Goal: Check status: Check status

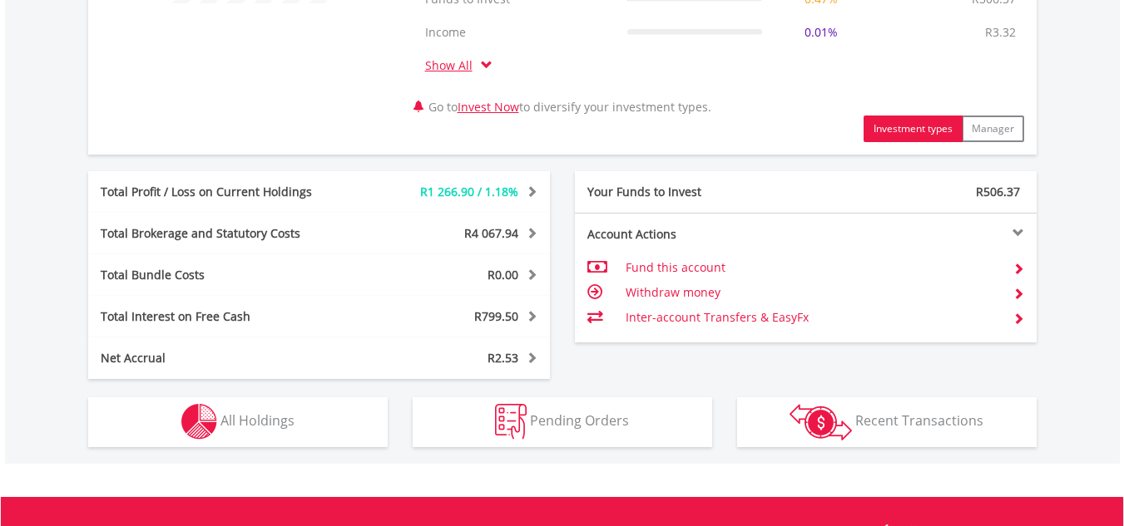
scroll to position [832, 0]
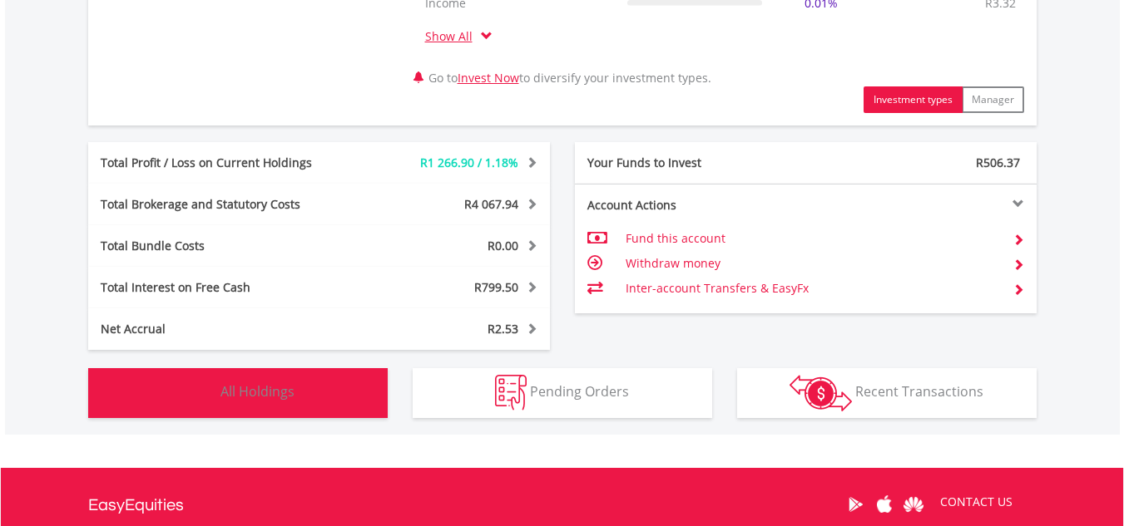
click at [276, 398] on span "All Holdings" at bounding box center [257, 392] width 74 height 18
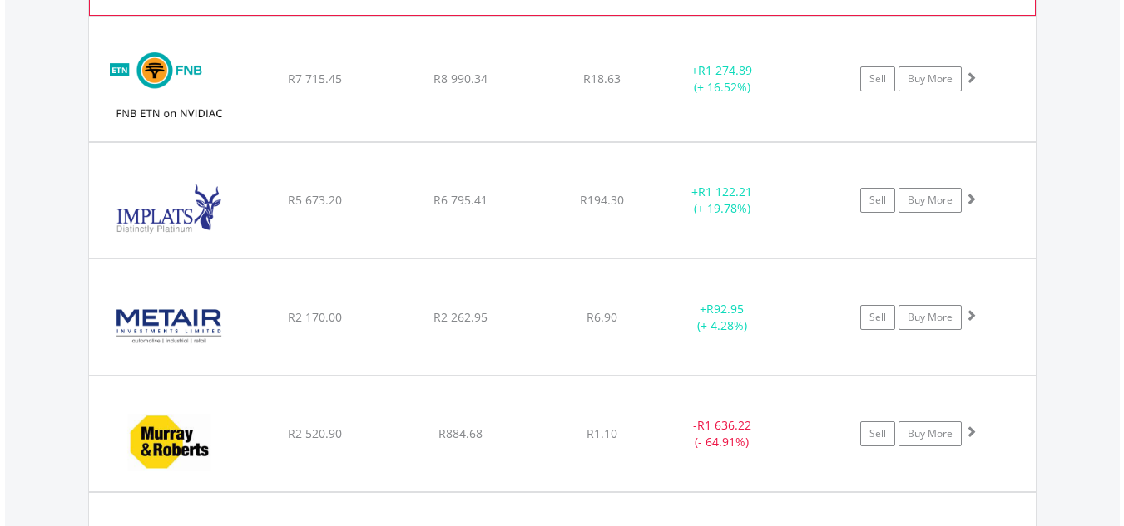
scroll to position [2132, 0]
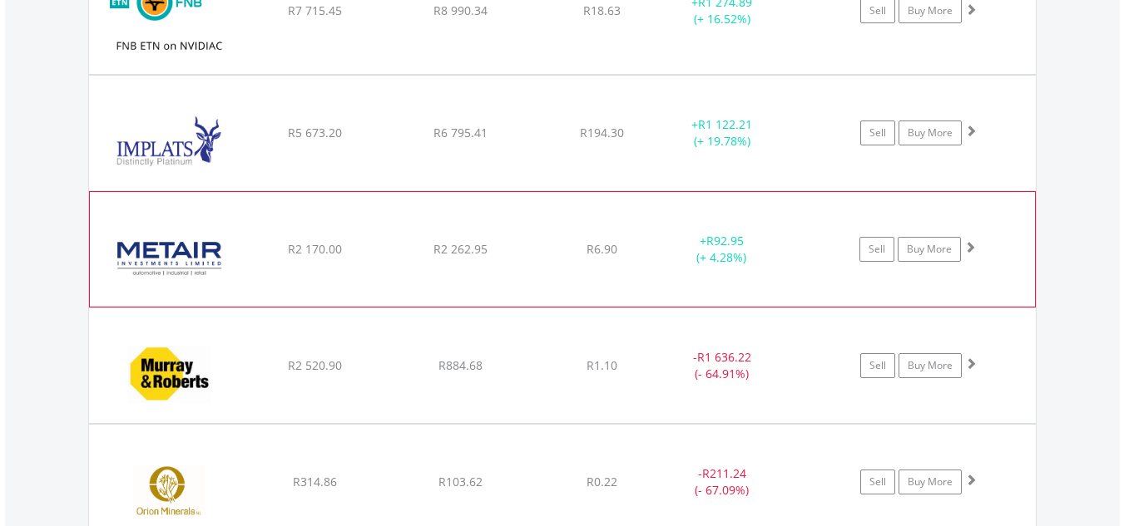
click at [969, 248] on span at bounding box center [970, 247] width 12 height 12
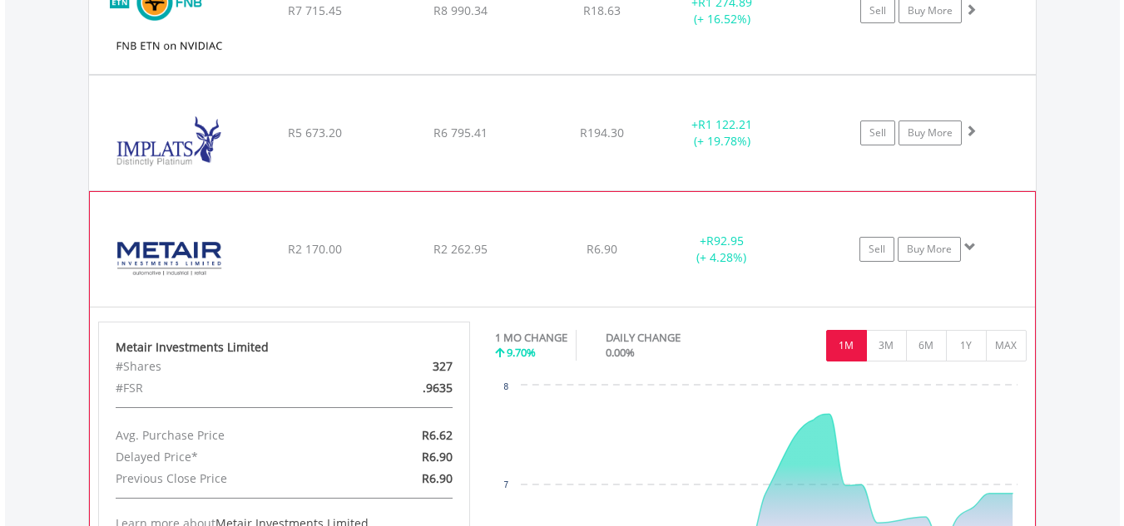
click at [969, 248] on span at bounding box center [970, 247] width 12 height 12
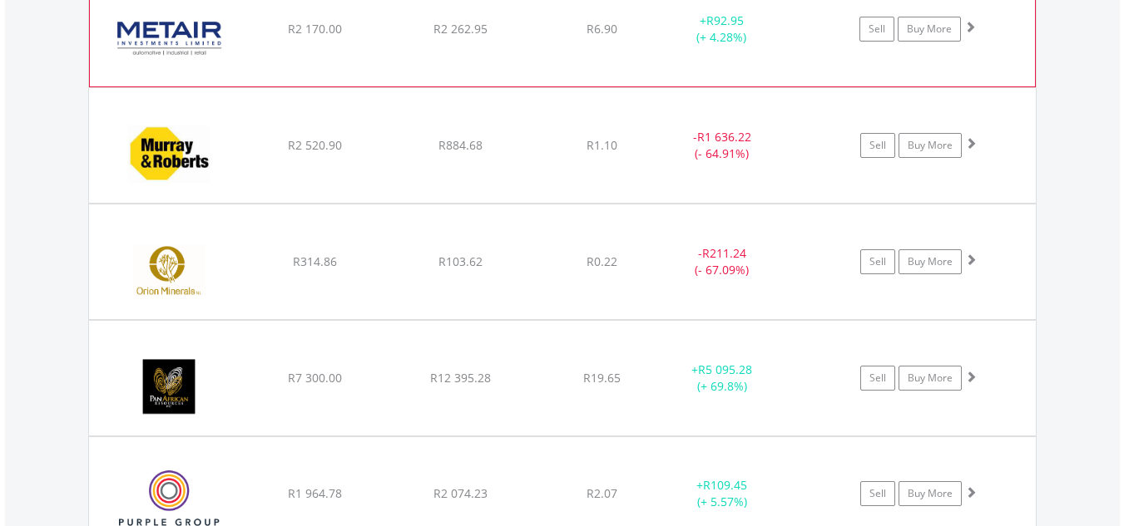
scroll to position [2381, 0]
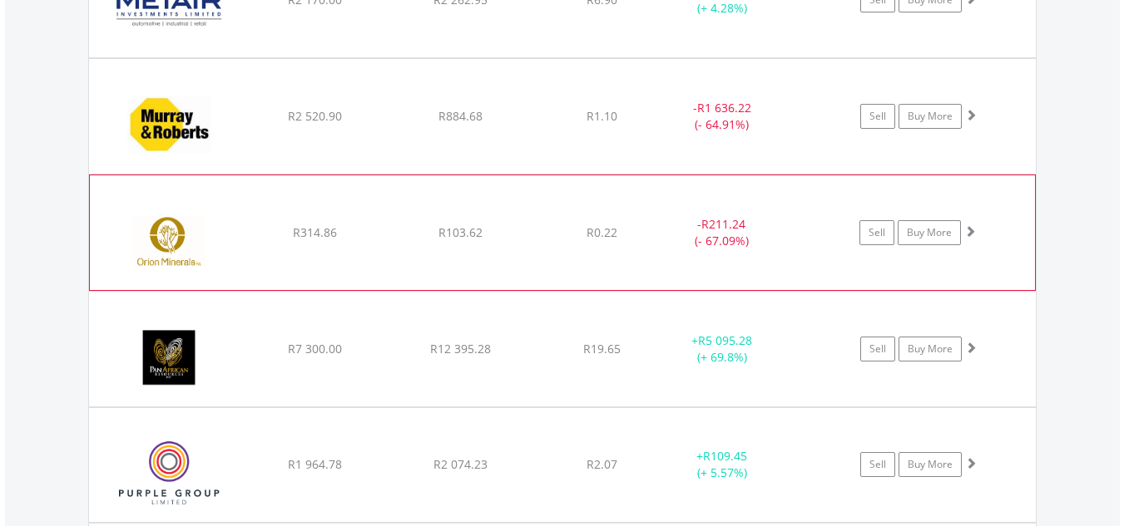
click at [966, 230] on span at bounding box center [970, 231] width 12 height 12
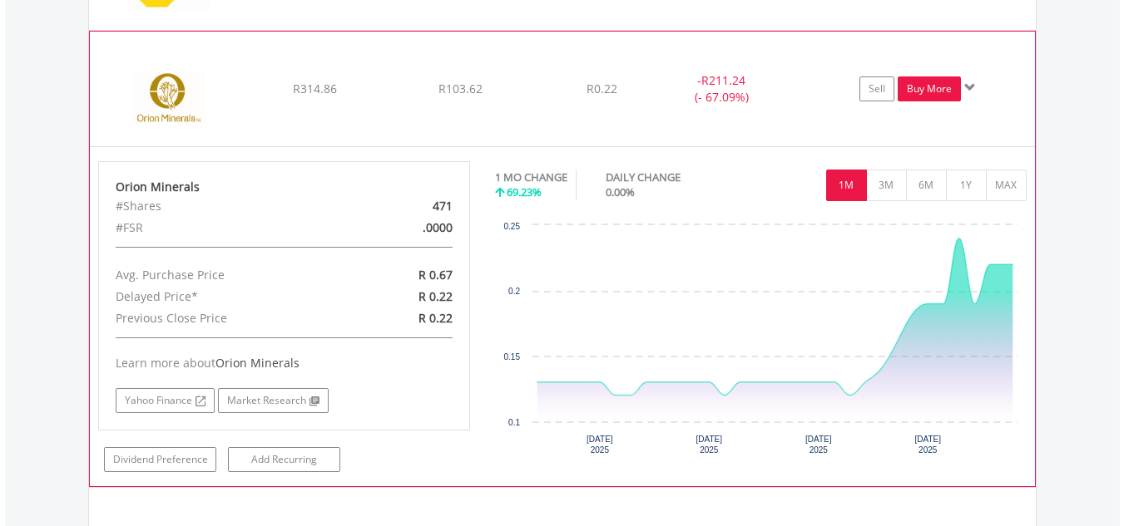
scroll to position [2548, 0]
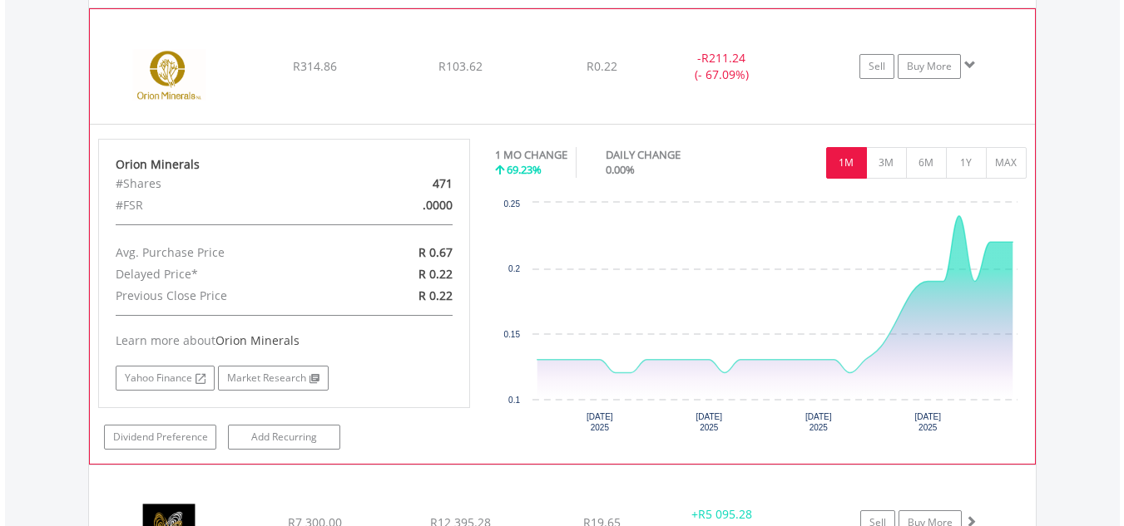
click at [968, 62] on span at bounding box center [970, 65] width 12 height 12
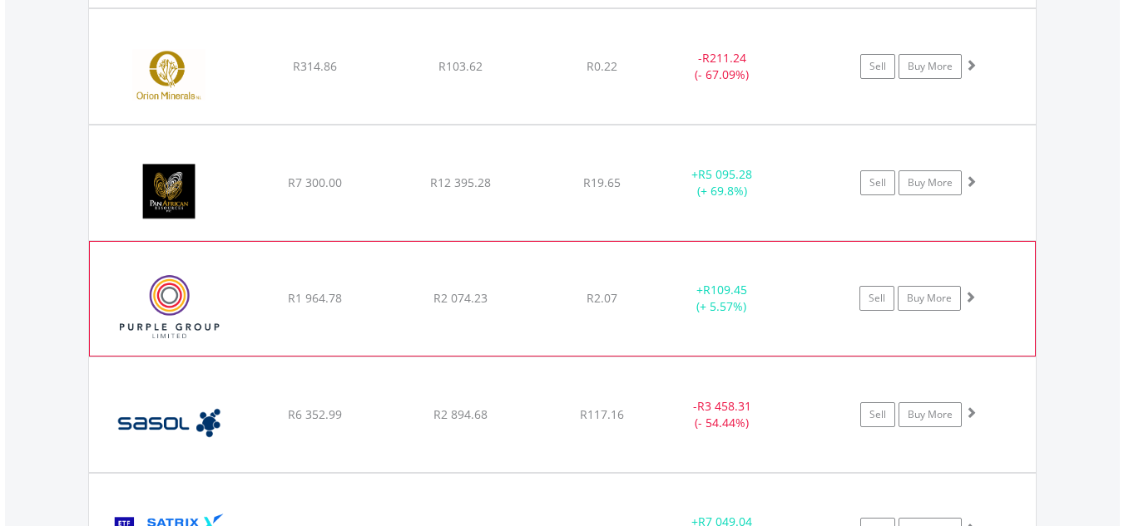
scroll to position [2631, 0]
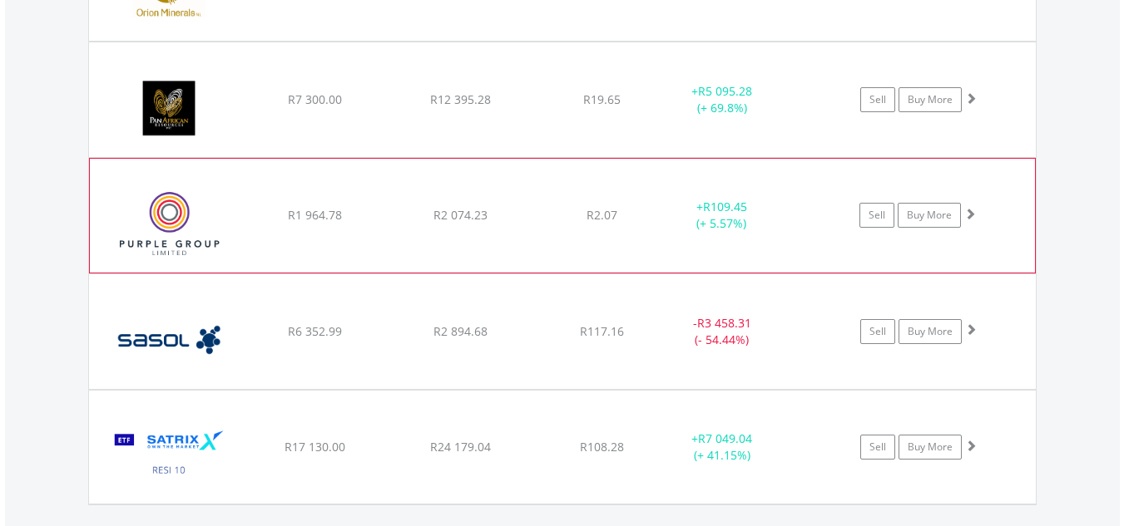
click at [971, 213] on span at bounding box center [970, 214] width 12 height 12
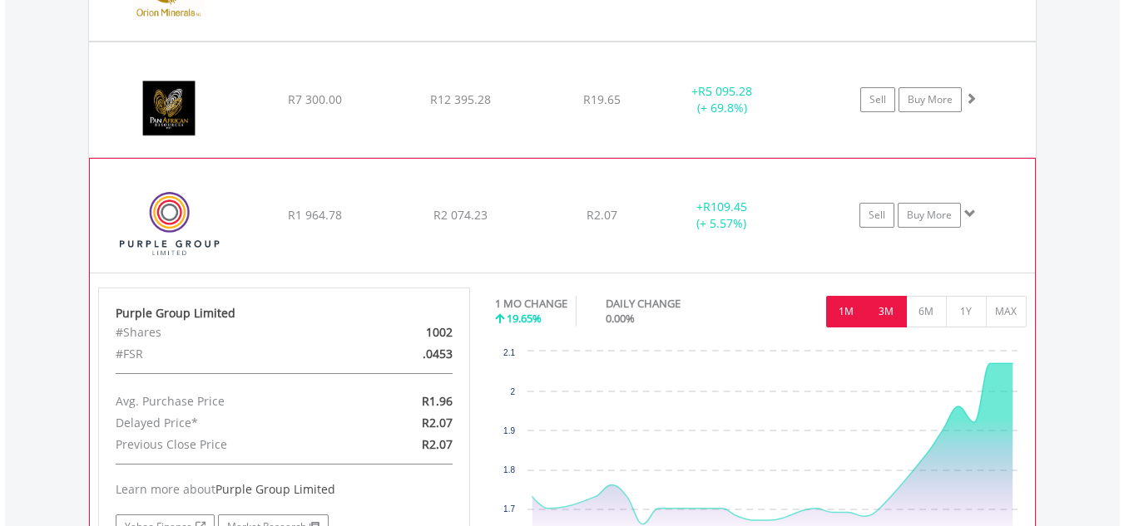
click at [891, 309] on button "3M" at bounding box center [886, 312] width 41 height 32
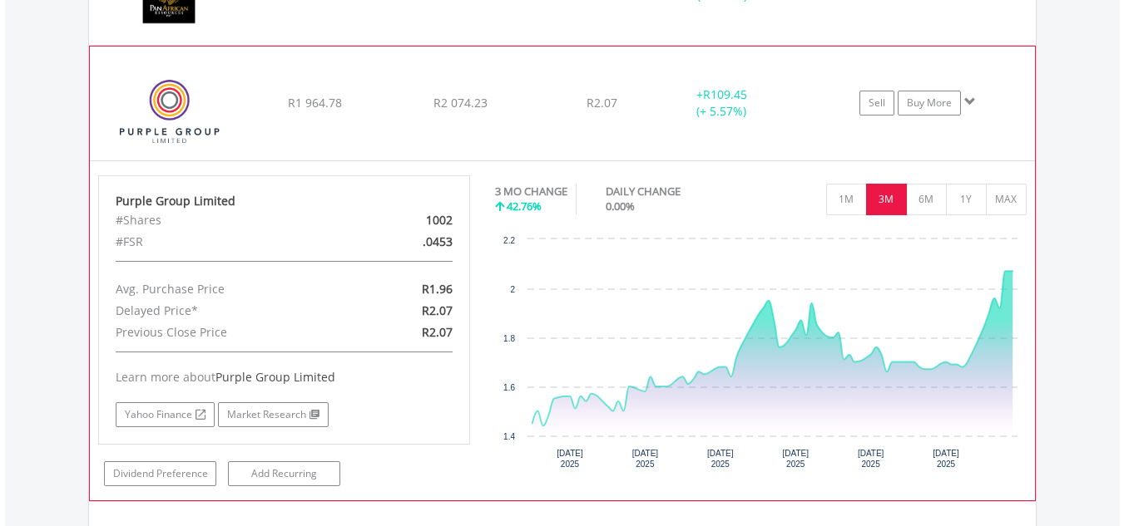
scroll to position [2714, 0]
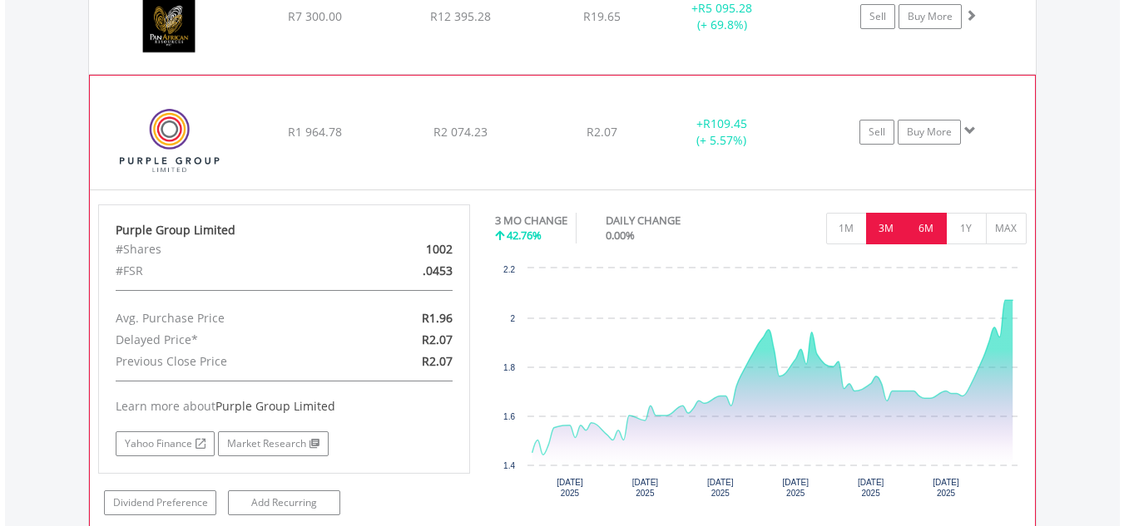
click at [922, 228] on button "6M" at bounding box center [926, 229] width 41 height 32
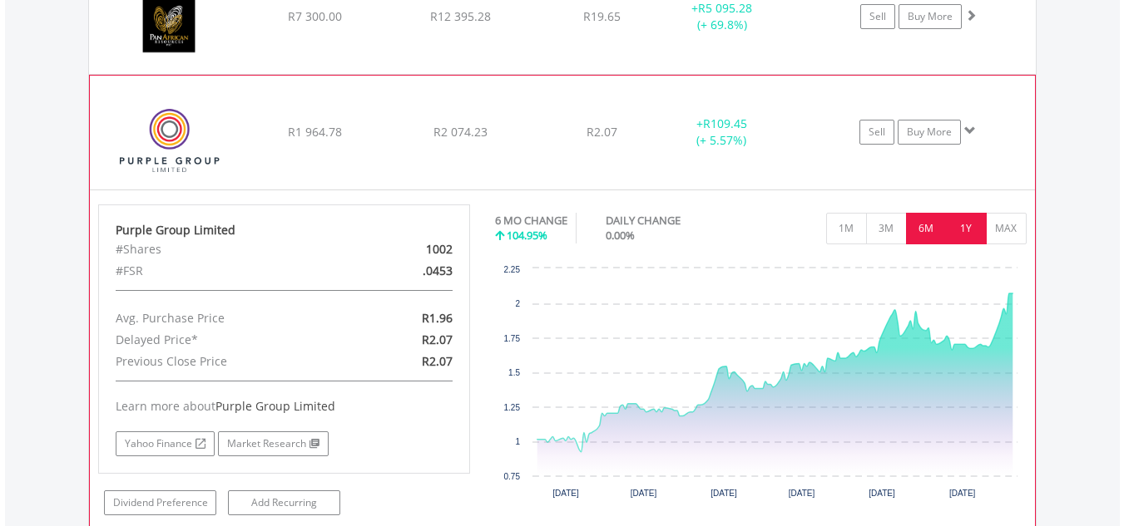
click at [964, 229] on button "1Y" at bounding box center [966, 229] width 41 height 32
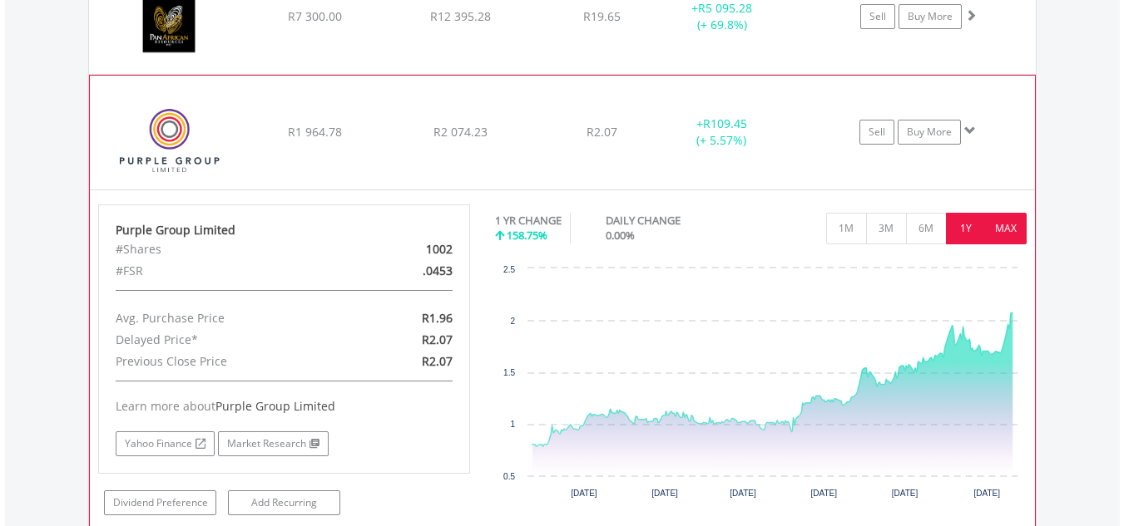
click at [1004, 224] on button "MAX" at bounding box center [1006, 229] width 41 height 32
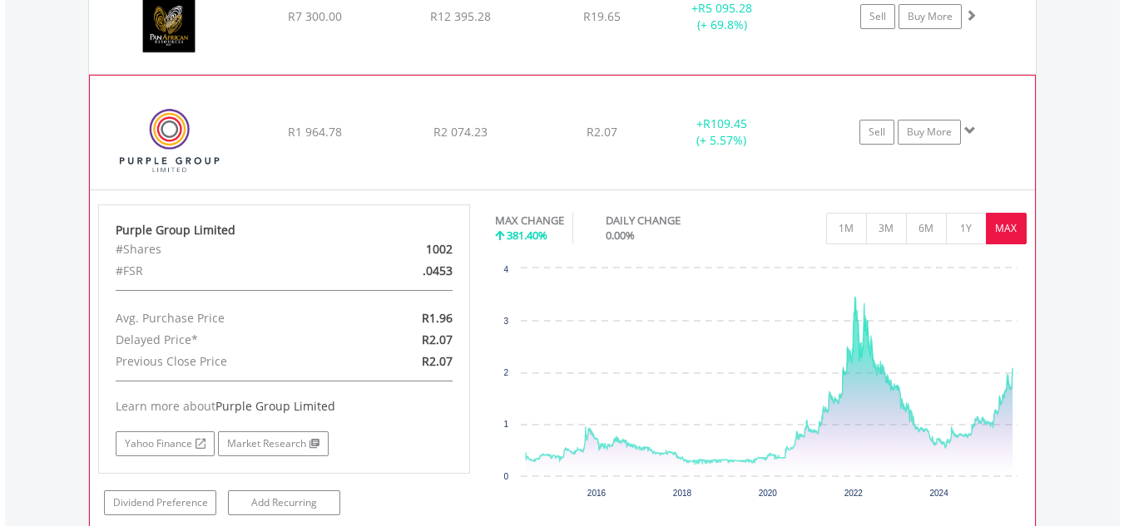
click at [968, 130] on span at bounding box center [970, 131] width 12 height 12
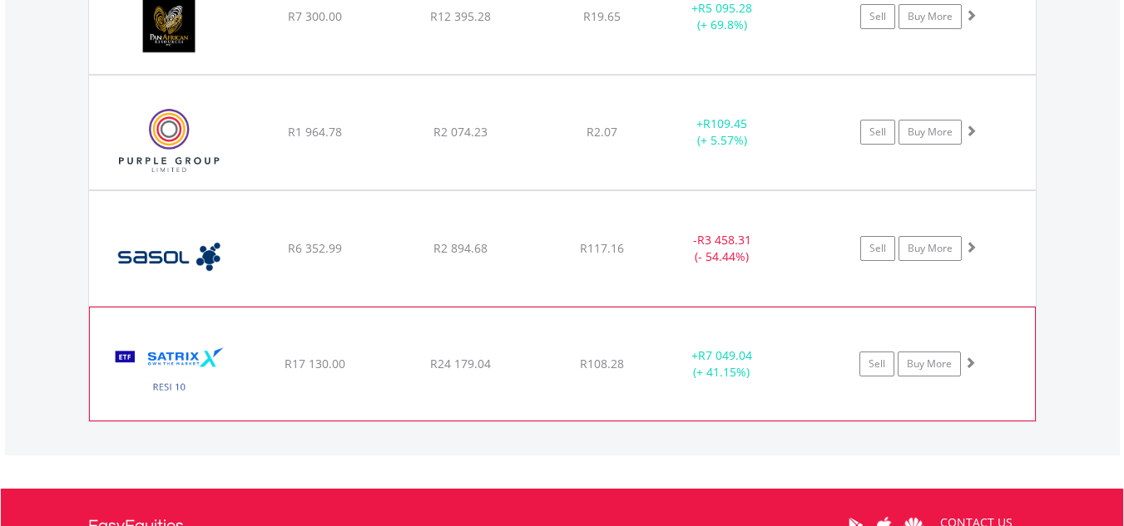
click at [967, 364] on span at bounding box center [970, 363] width 12 height 12
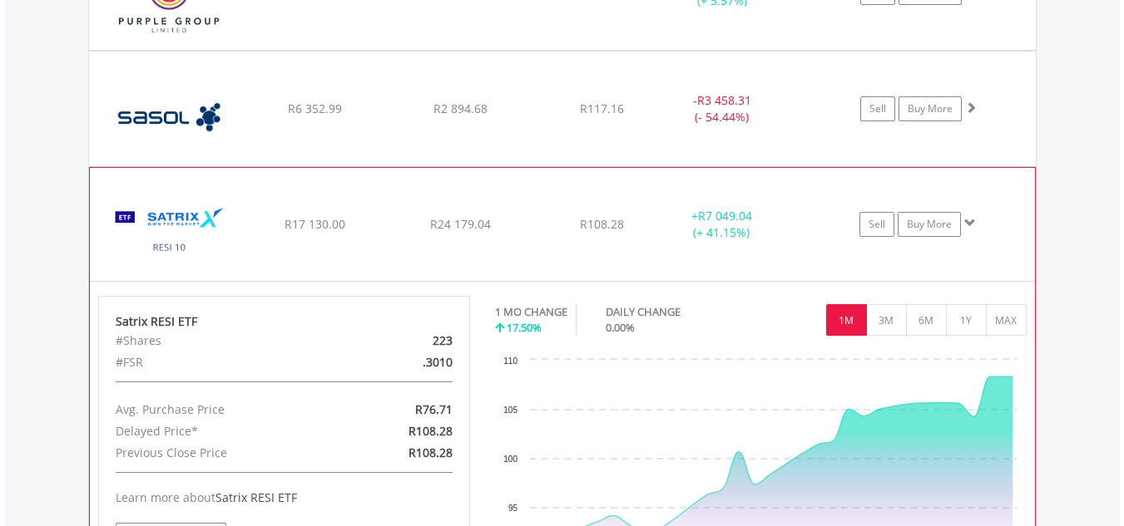
scroll to position [2880, 0]
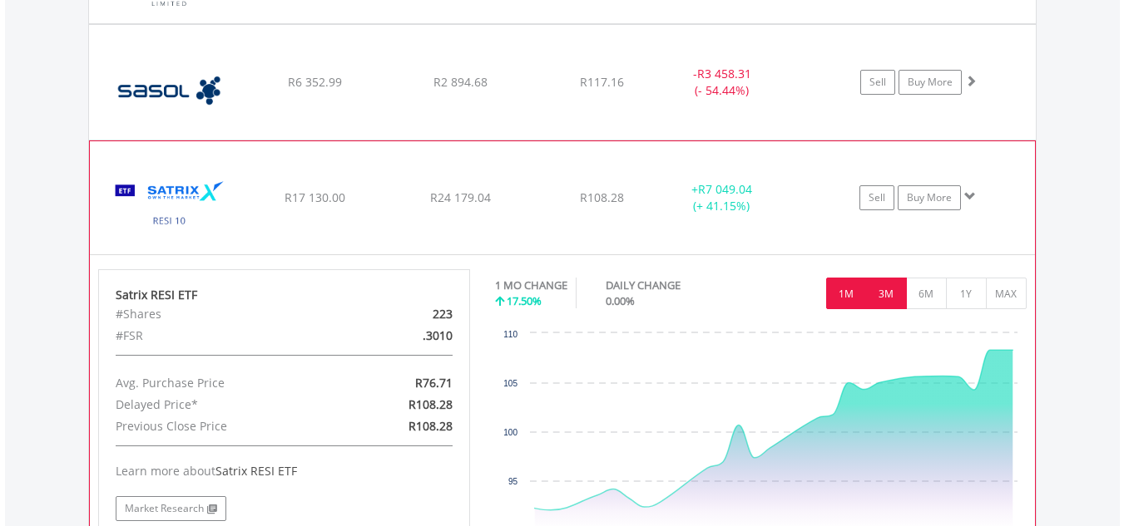
click at [884, 292] on button "3M" at bounding box center [886, 294] width 41 height 32
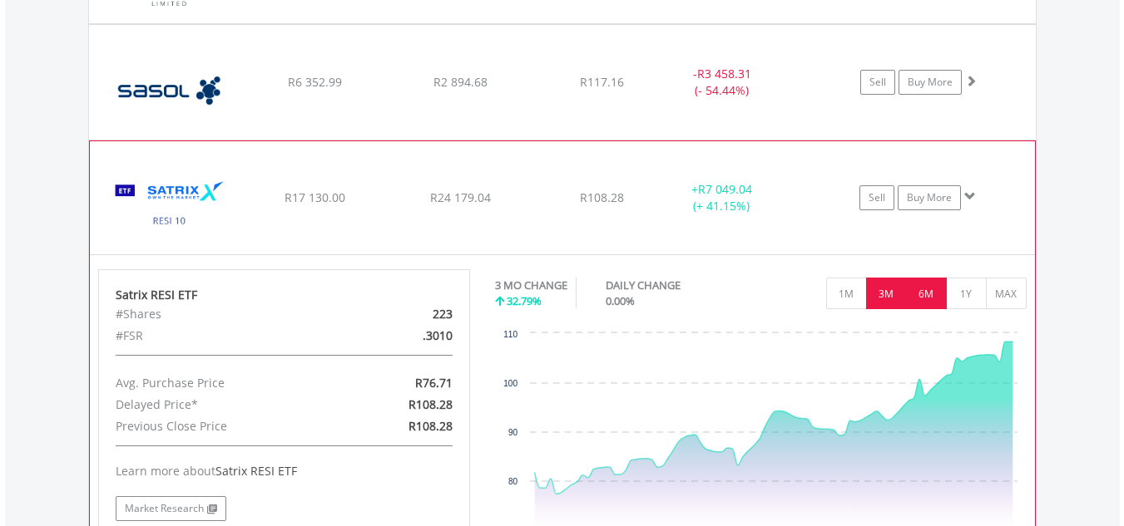
click at [927, 295] on button "6M" at bounding box center [926, 294] width 41 height 32
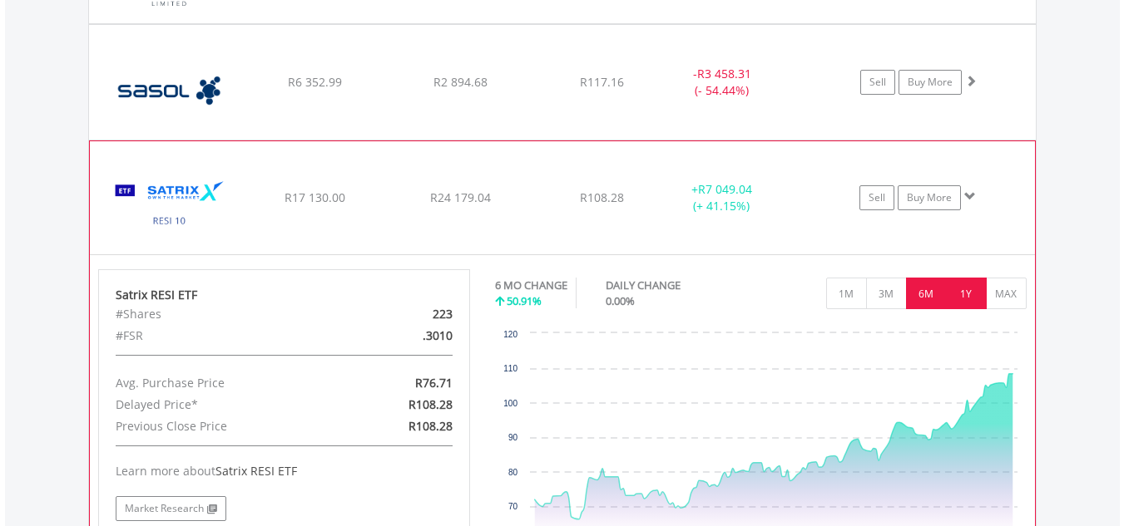
click at [968, 295] on button "1Y" at bounding box center [966, 294] width 41 height 32
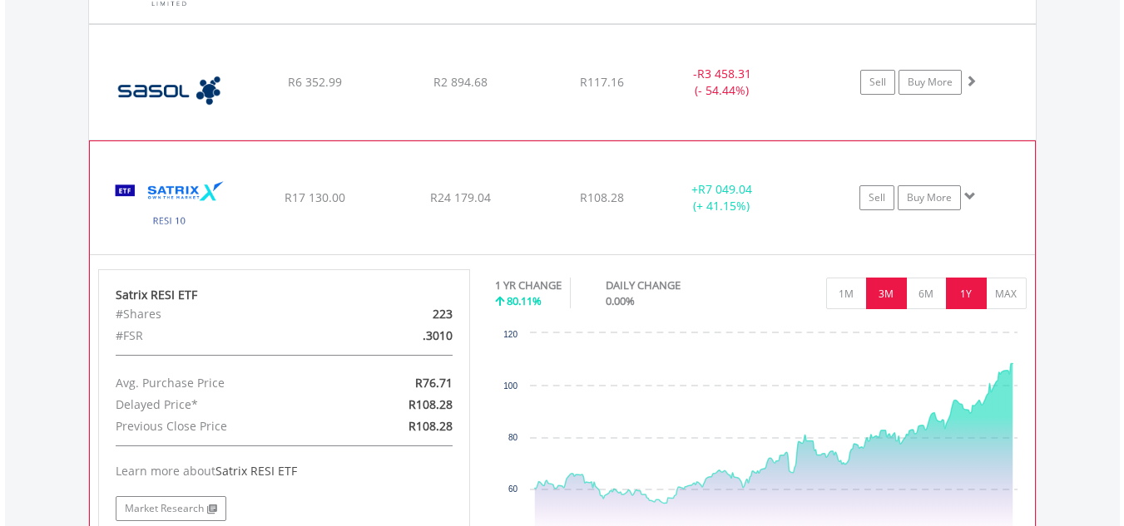
click at [877, 299] on button "3M" at bounding box center [886, 294] width 41 height 32
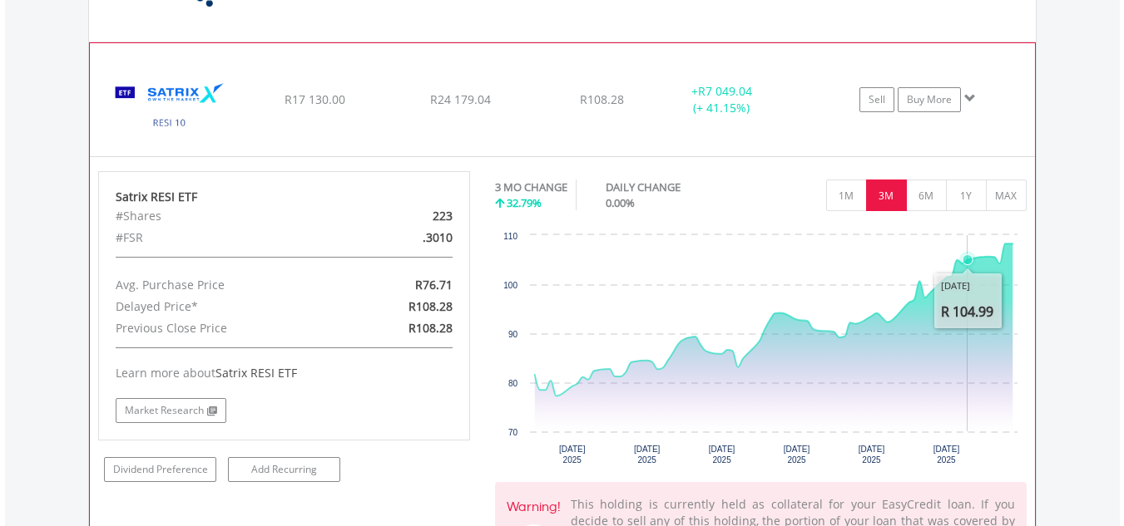
scroll to position [2964, 0]
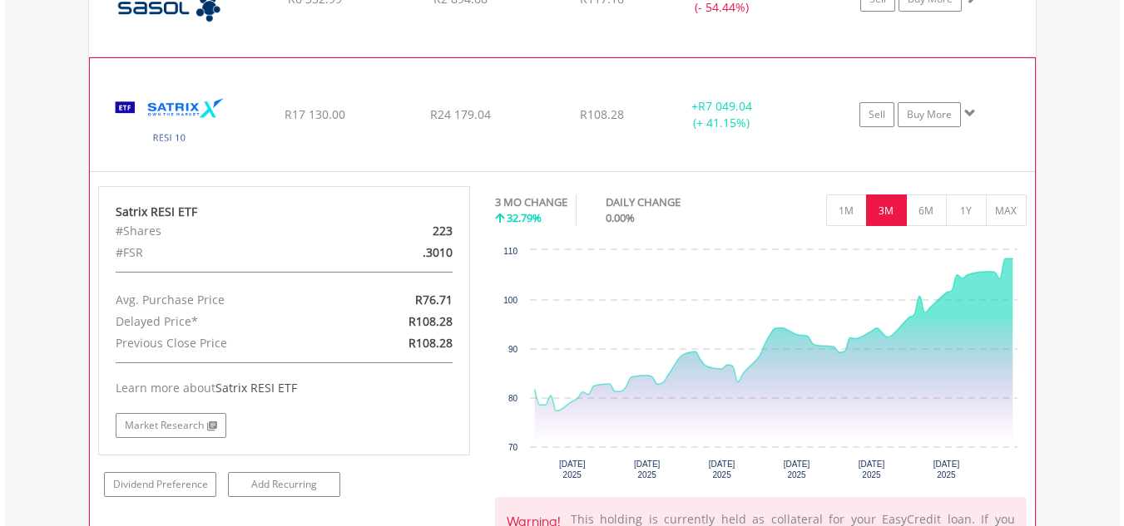
click at [968, 113] on span at bounding box center [970, 113] width 12 height 12
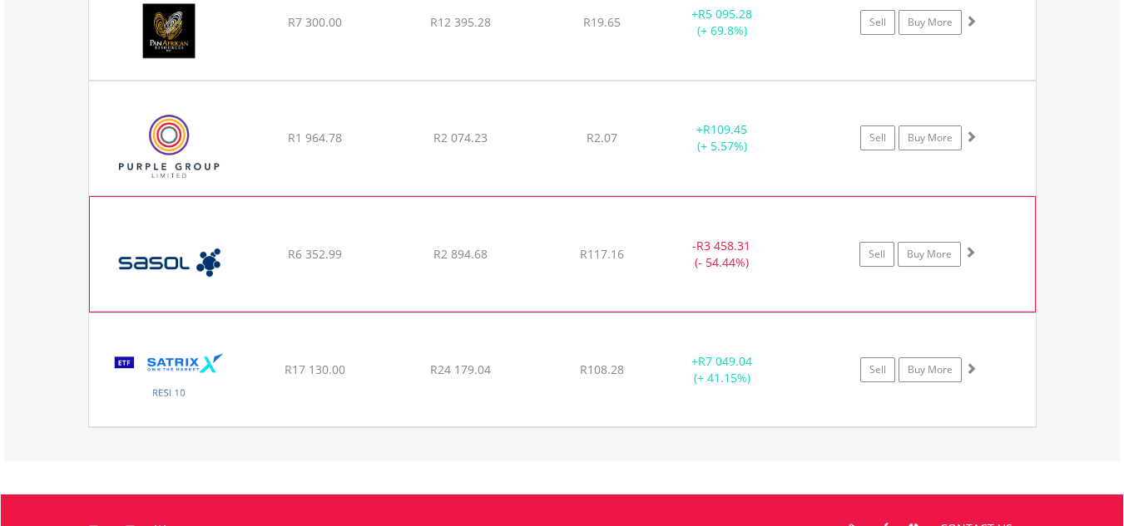
scroll to position [2667, 0]
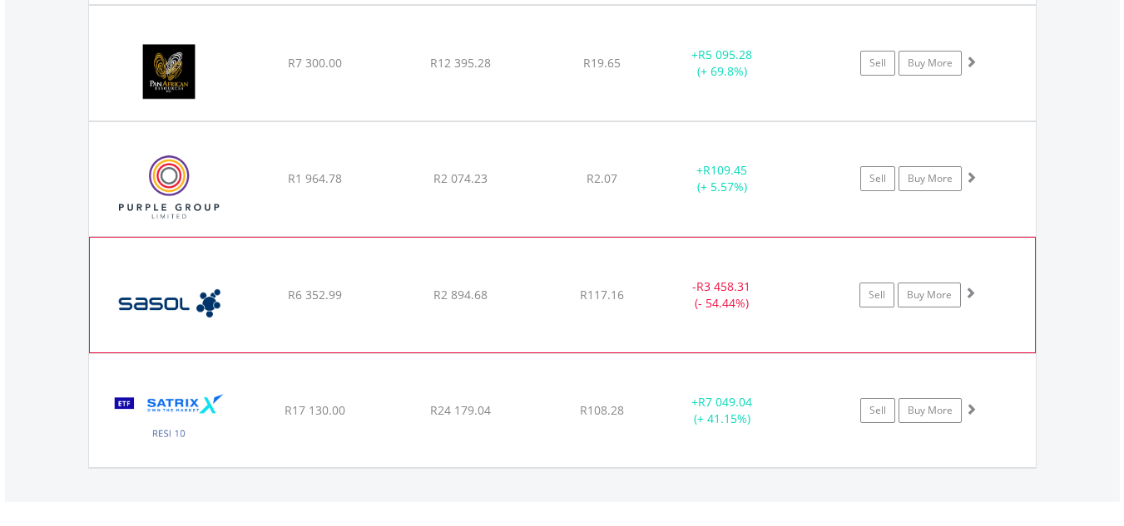
click at [967, 293] on span at bounding box center [970, 293] width 12 height 12
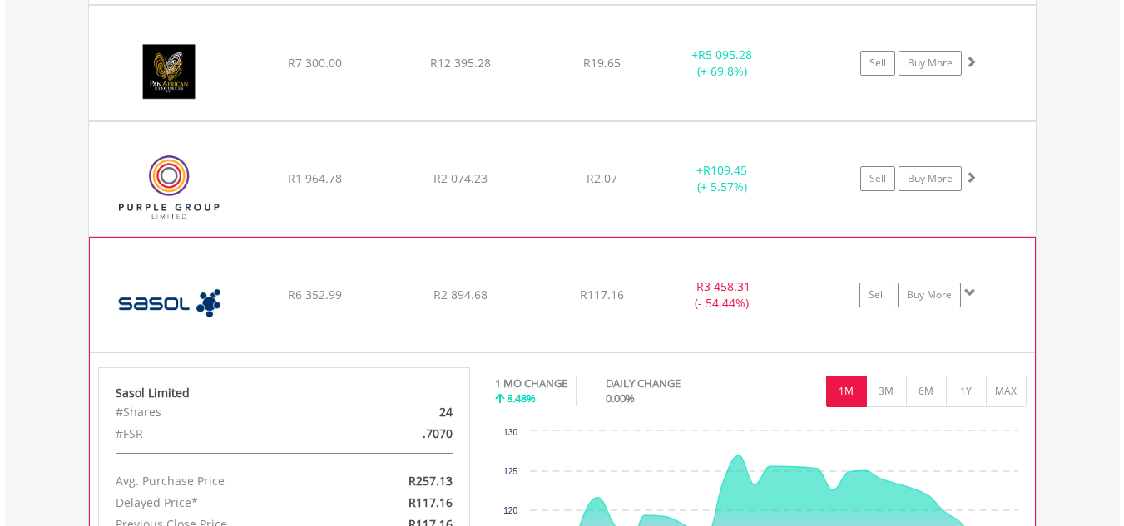
click at [967, 293] on span at bounding box center [970, 293] width 12 height 12
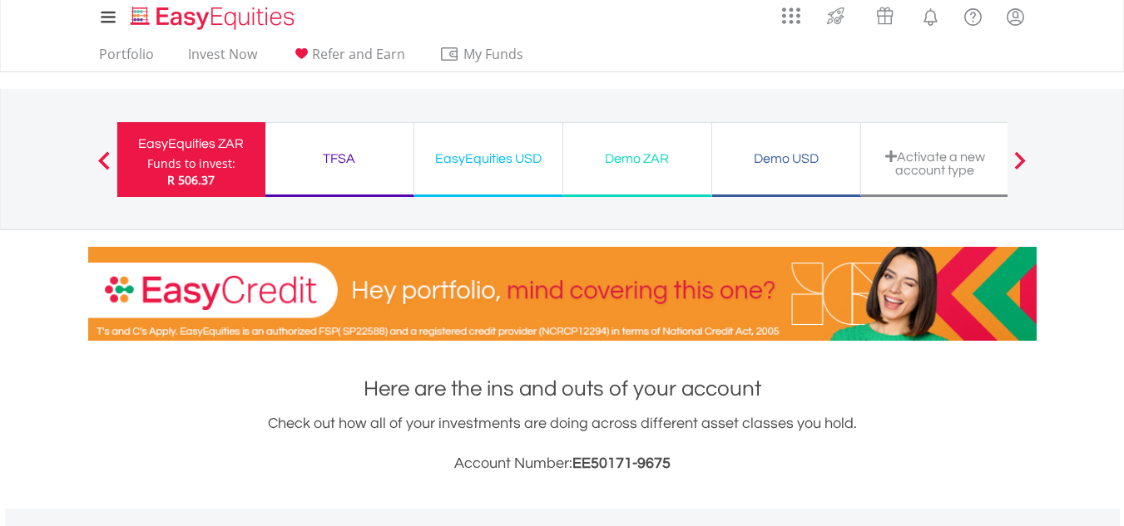
scroll to position [0, 0]
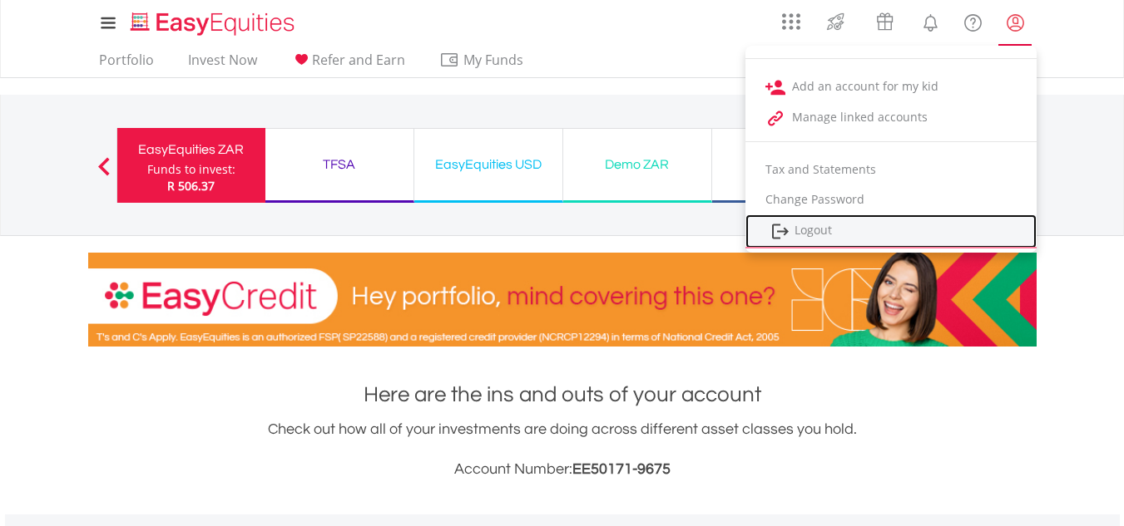
click at [821, 234] on link "Logout" at bounding box center [890, 232] width 291 height 34
